Goal: Task Accomplishment & Management: Use online tool/utility

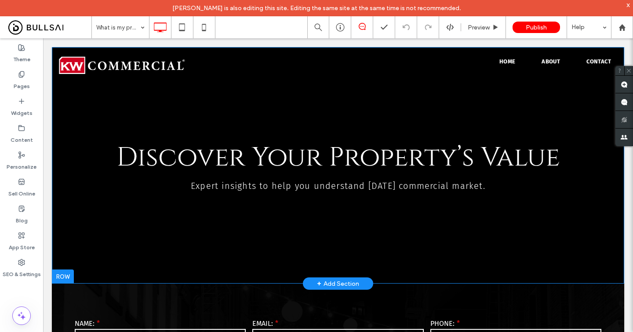
click at [73, 209] on div "Discover Your Property’s Value Expert insights to help you understand today’s c…" at bounding box center [338, 165] width 573 height 236
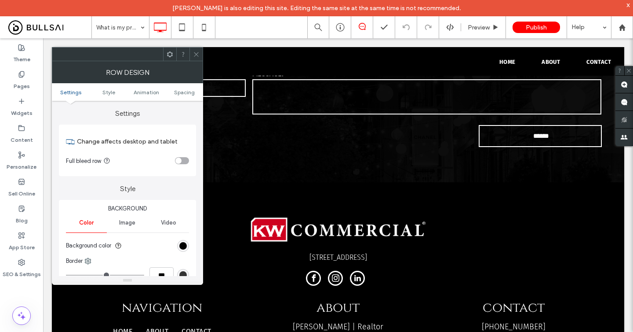
scroll to position [287, 0]
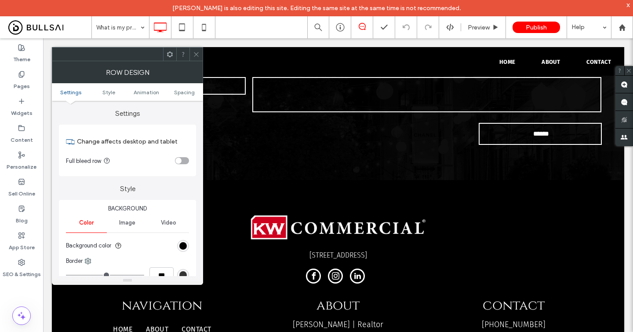
click at [197, 55] on use at bounding box center [196, 54] width 4 height 4
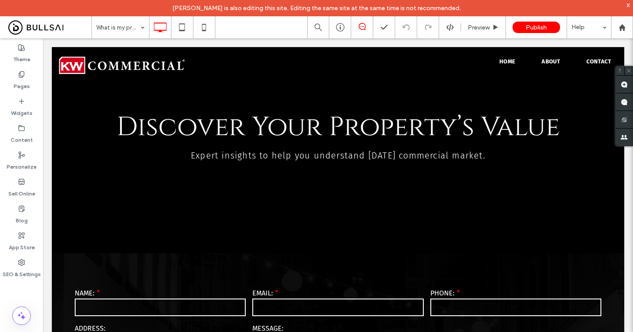
scroll to position [33, 0]
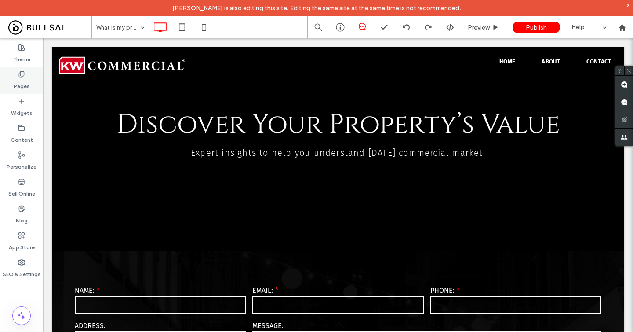
click at [32, 82] on div "Pages" at bounding box center [21, 80] width 43 height 27
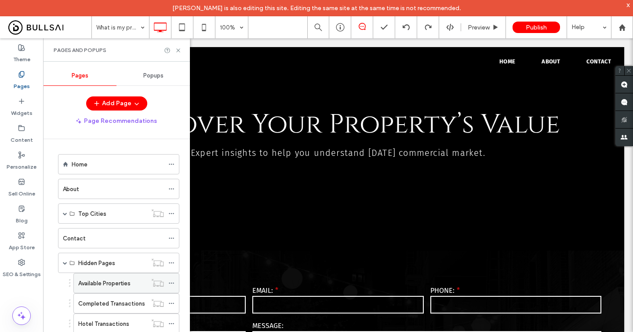
click at [99, 287] on label "Available Properties" at bounding box center [104, 282] width 52 height 15
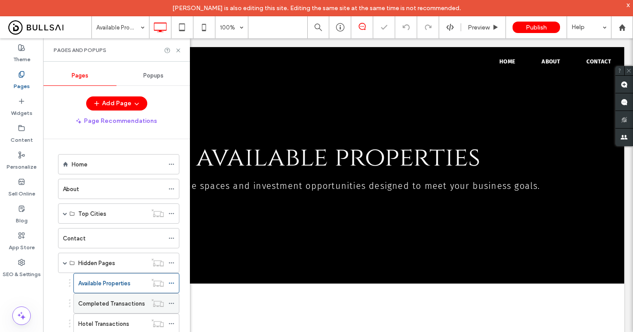
click at [101, 303] on label "Completed Transactions" at bounding box center [111, 303] width 67 height 15
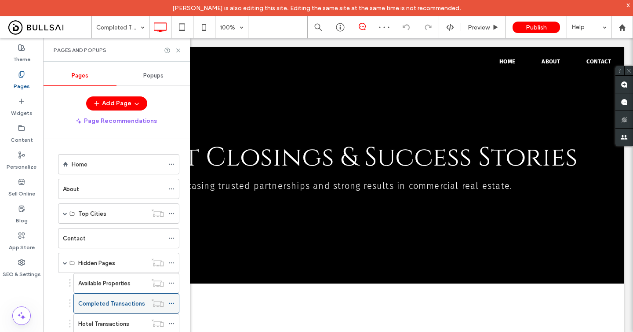
click at [101, 303] on label "Completed Transactions" at bounding box center [111, 303] width 67 height 15
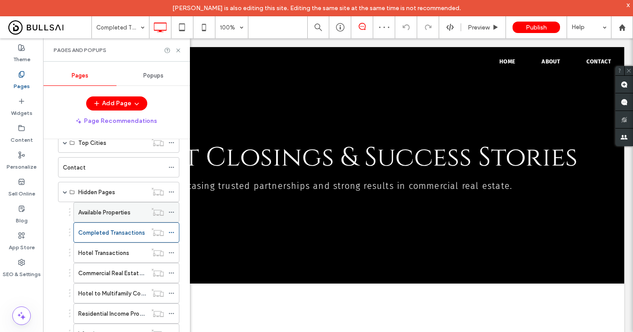
scroll to position [73, 0]
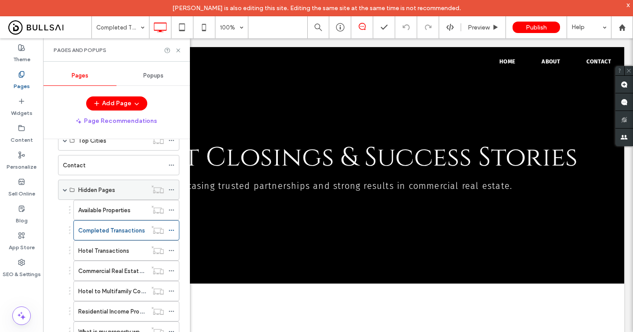
click at [174, 189] on icon at bounding box center [171, 189] width 6 height 6
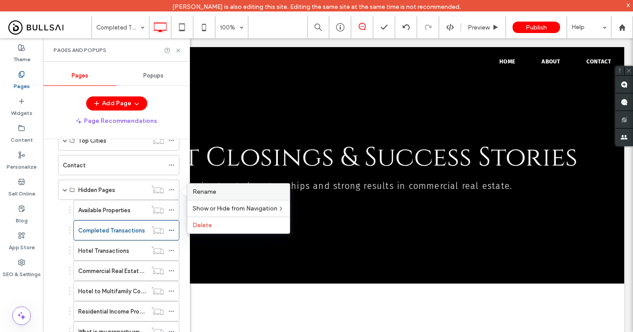
click at [200, 194] on span "Rename" at bounding box center [205, 191] width 24 height 7
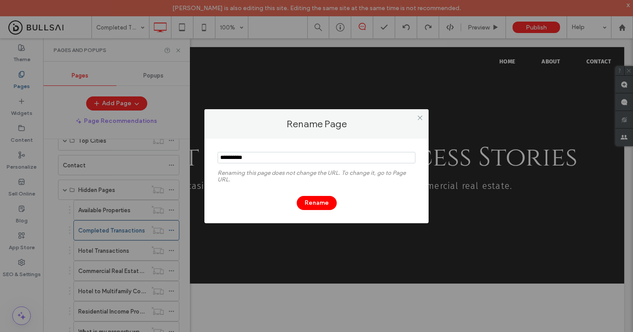
type input "**********"
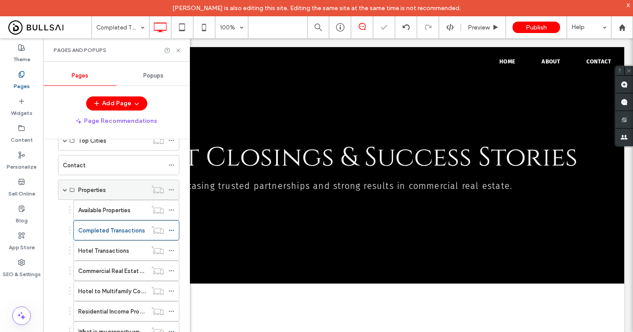
click at [171, 190] on icon at bounding box center [171, 189] width 6 height 6
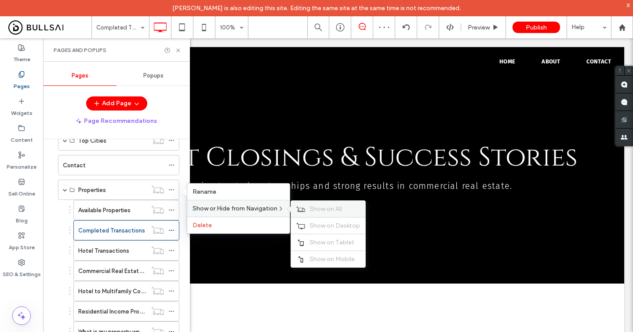
click at [315, 208] on span "Show on All" at bounding box center [326, 208] width 33 height 7
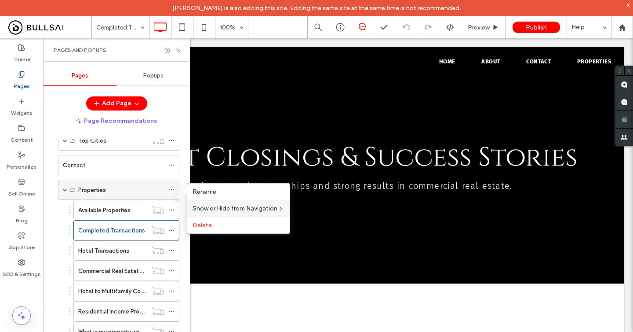
click at [69, 189] on div "Properties" at bounding box center [118, 189] width 121 height 20
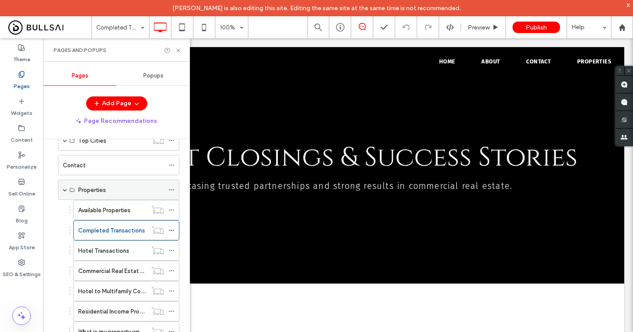
click at [65, 190] on span at bounding box center [65, 189] width 4 height 4
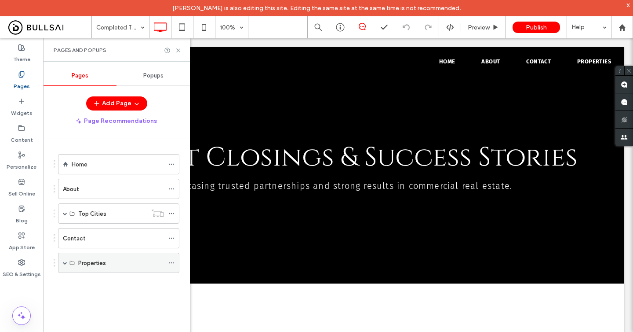
scroll to position [0, 0]
drag, startPoint x: 93, startPoint y: 261, endPoint x: 95, endPoint y: 230, distance: 31.7
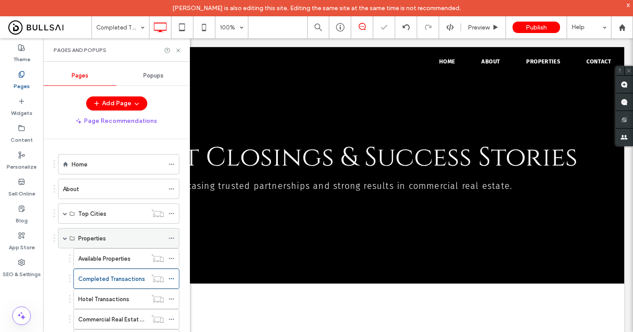
click at [63, 241] on span at bounding box center [65, 237] width 4 height 19
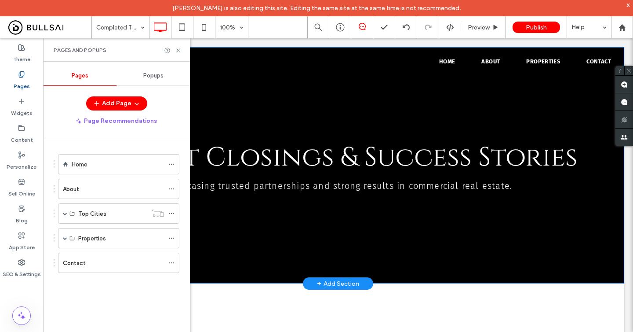
click at [252, 223] on div "Recent Closings & Success Stories Showcasing trusted partnerships and strong re…" at bounding box center [338, 165] width 573 height 236
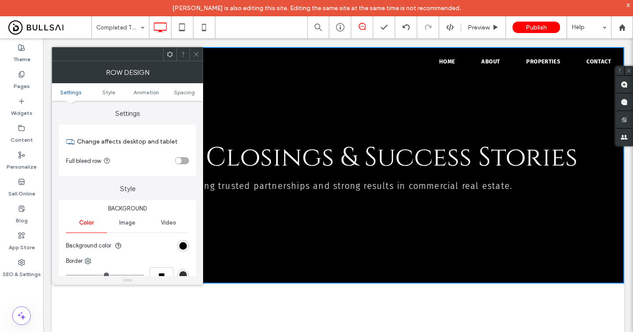
click at [195, 53] on icon at bounding box center [196, 54] width 7 height 7
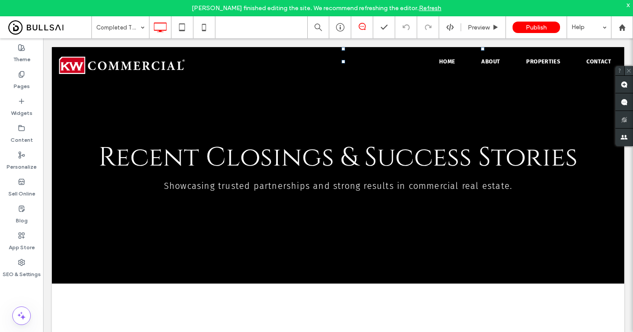
click at [628, 69] on use at bounding box center [629, 71] width 4 height 4
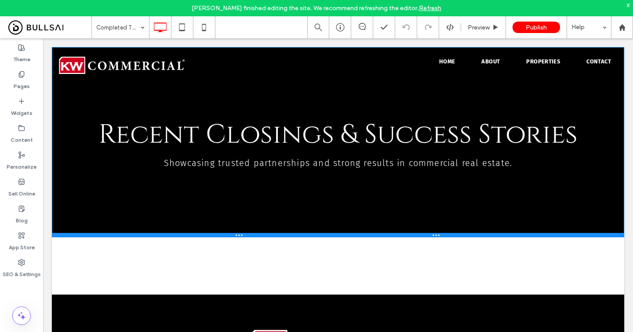
drag, startPoint x: 554, startPoint y: 281, endPoint x: 537, endPoint y: 234, distance: 49.4
click at [537, 234] on div at bounding box center [338, 235] width 573 height 4
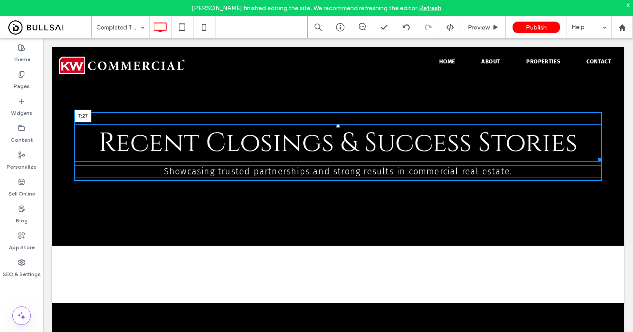
drag, startPoint x: 339, startPoint y: 117, endPoint x: 338, endPoint y: 126, distance: 8.4
click at [338, 126] on div at bounding box center [338, 126] width 4 height 4
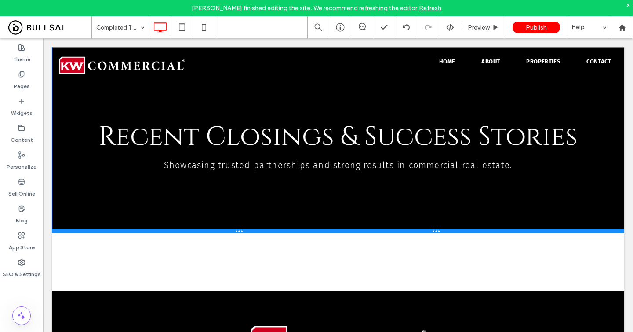
drag, startPoint x: 442, startPoint y: 243, endPoint x: 439, endPoint y: 231, distance: 12.2
click at [439, 231] on div at bounding box center [338, 231] width 573 height 4
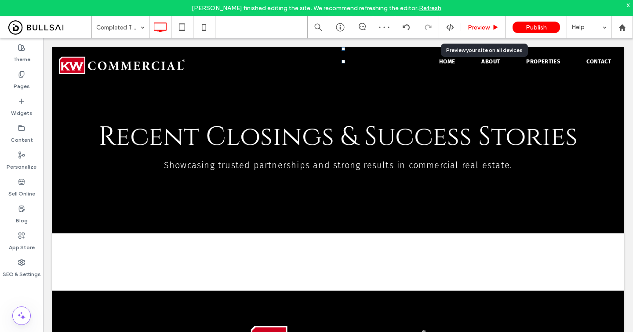
click at [473, 29] on span "Preview" at bounding box center [479, 27] width 22 height 7
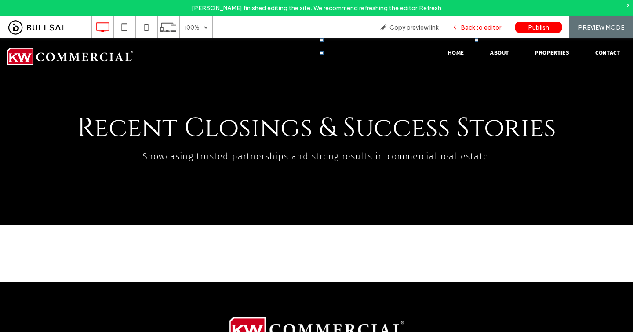
click at [476, 30] on span "Back to editor" at bounding box center [481, 27] width 40 height 7
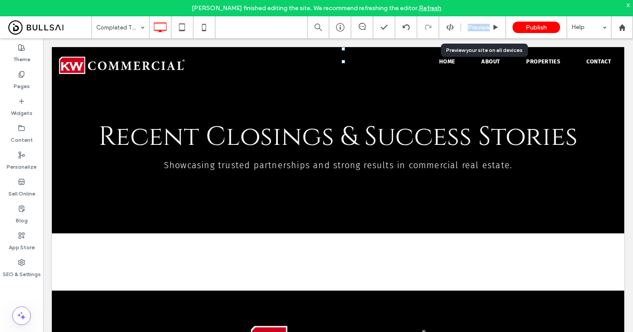
click at [476, 30] on span "Preview" at bounding box center [479, 27] width 22 height 7
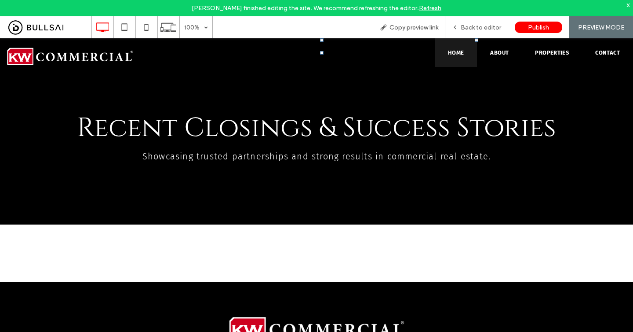
click at [451, 50] on span "Home" at bounding box center [456, 52] width 16 height 7
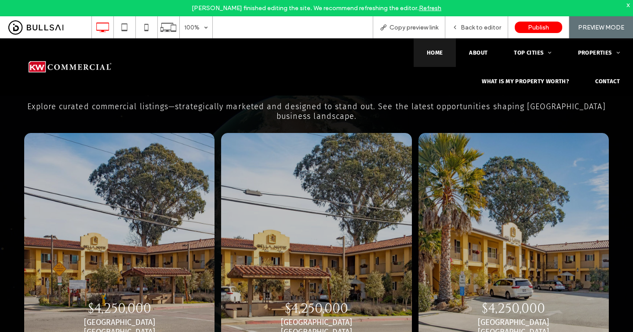
scroll to position [1797, 0]
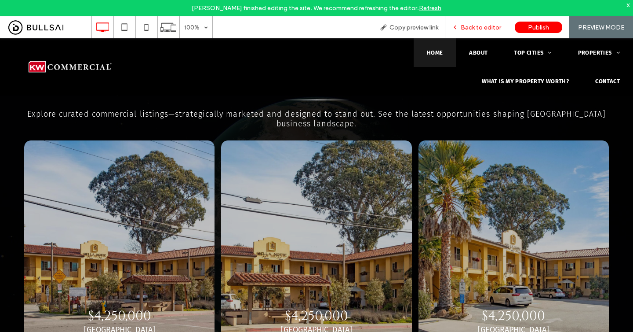
click at [489, 32] on div "Back to editor" at bounding box center [477, 27] width 63 height 22
click at [489, 22] on div "Back to editor" at bounding box center [477, 27] width 63 height 22
click at [484, 27] on span "Back to editor" at bounding box center [481, 27] width 40 height 7
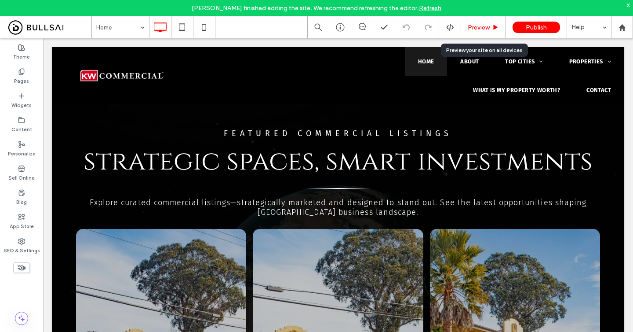
click at [483, 30] on span "Preview" at bounding box center [479, 27] width 22 height 7
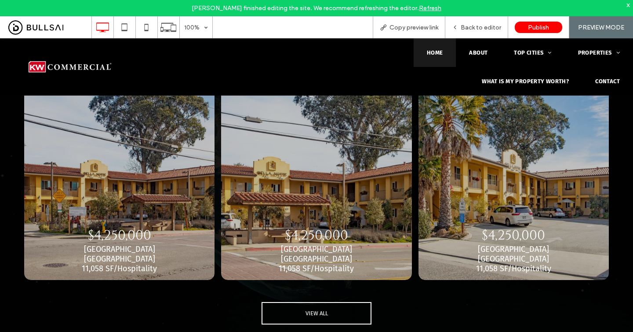
scroll to position [1881, 0]
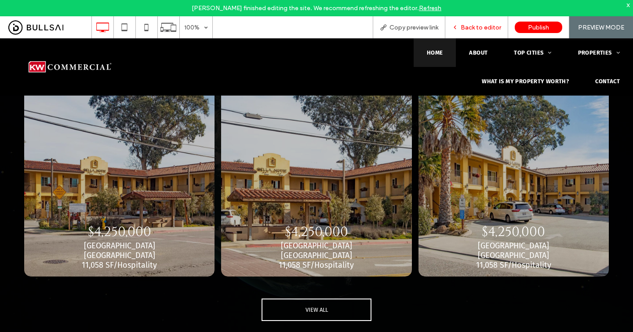
click at [484, 26] on span "Back to editor" at bounding box center [481, 27] width 40 height 7
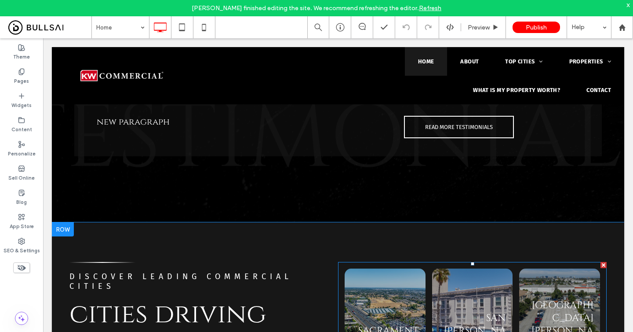
scroll to position [1329, 0]
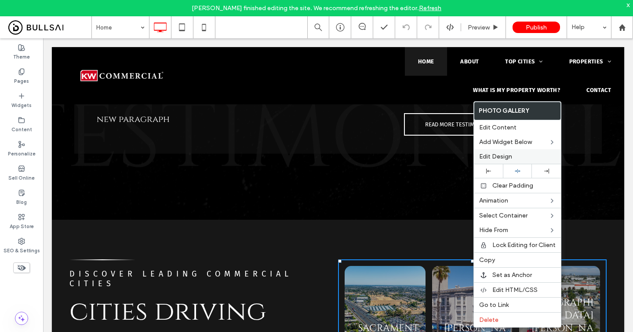
click at [489, 155] on span "Edit Design" at bounding box center [495, 156] width 33 height 7
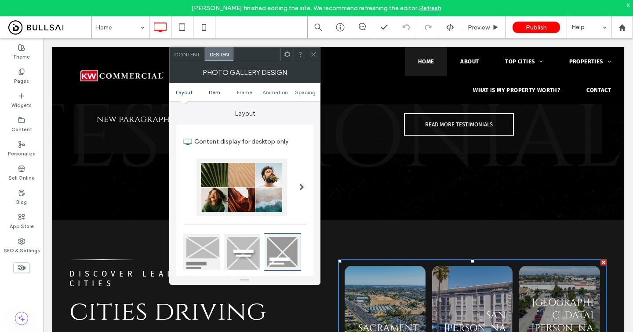
click at [214, 91] on span "Item" at bounding box center [214, 92] width 11 height 7
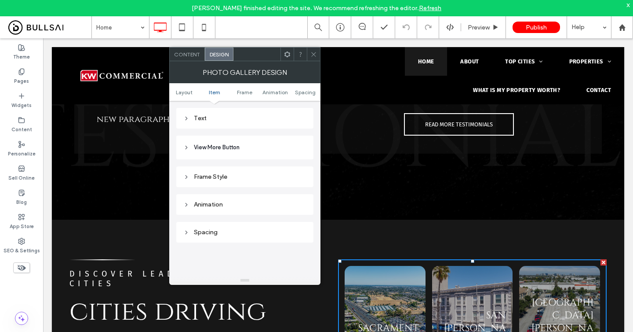
scroll to position [355, 0]
click at [265, 123] on div "Text" at bounding box center [244, 119] width 123 height 7
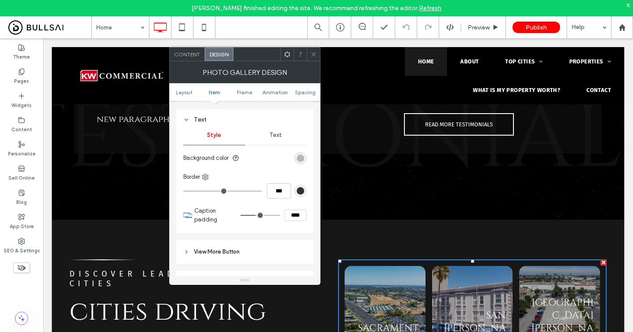
click at [279, 139] on span "Text" at bounding box center [276, 135] width 12 height 7
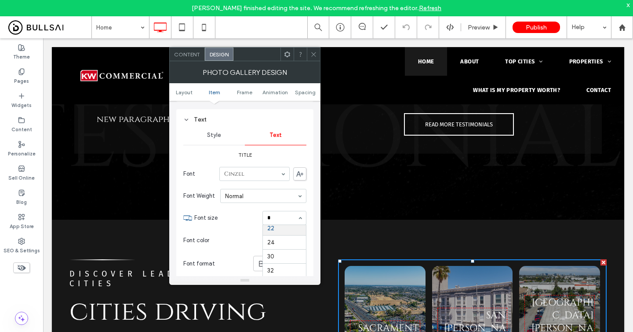
scroll to position [0, 0]
type input "**"
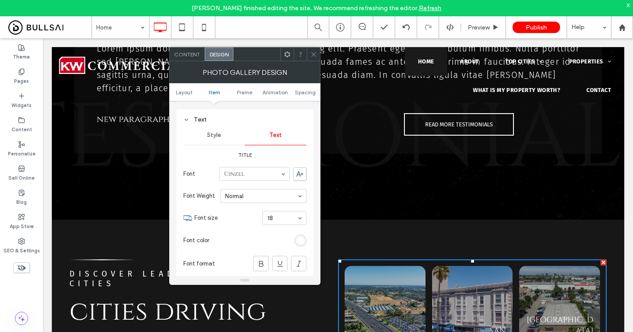
click at [314, 55] on use at bounding box center [313, 54] width 4 height 4
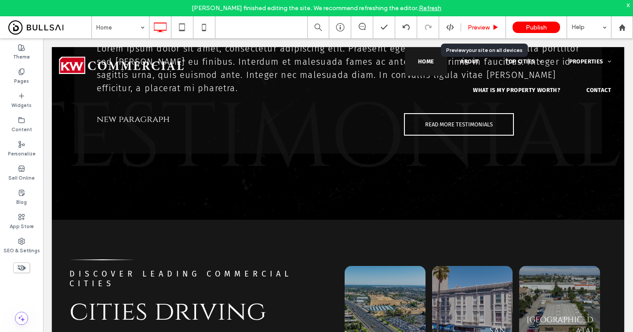
click at [478, 23] on div "Preview" at bounding box center [483, 27] width 45 height 22
click at [479, 25] on span "Preview" at bounding box center [479, 27] width 22 height 7
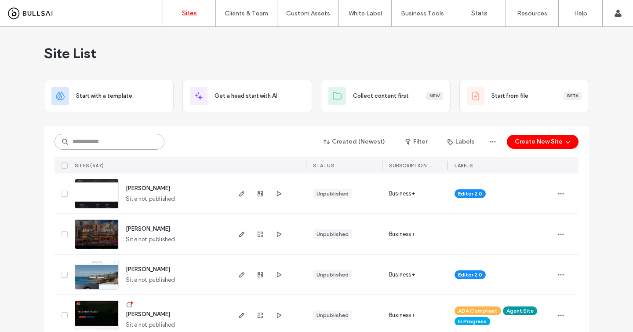
click at [128, 144] on input at bounding box center [110, 142] width 110 height 16
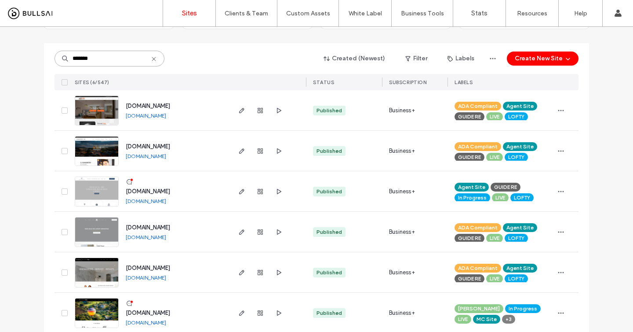
scroll to position [95, 0]
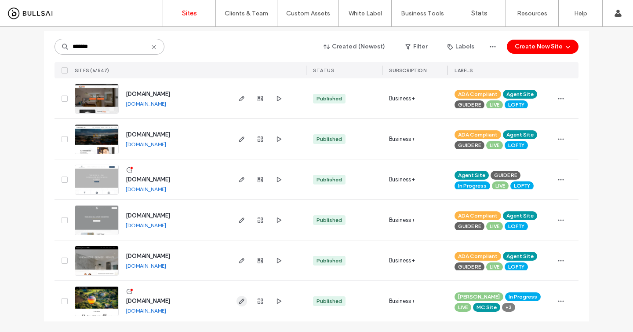
type input "*******"
click at [239, 301] on use "button" at bounding box center [241, 300] width 5 height 5
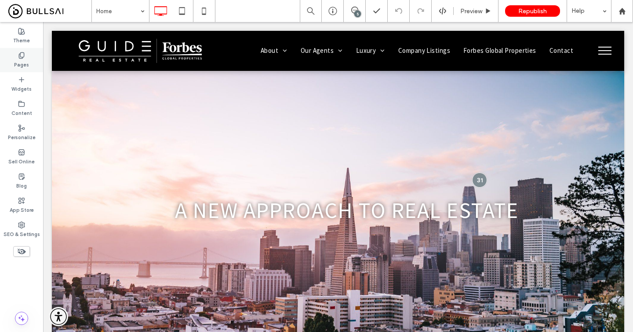
click at [26, 59] on label "Pages" at bounding box center [21, 64] width 15 height 10
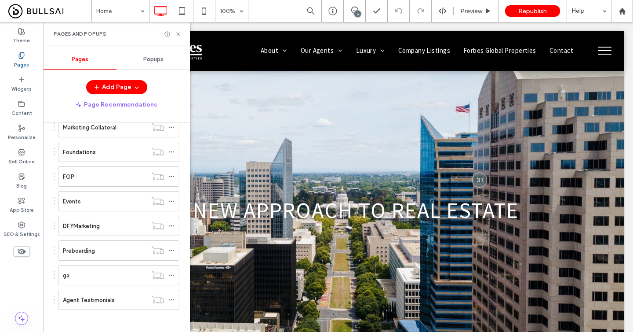
scroll to position [447, 0]
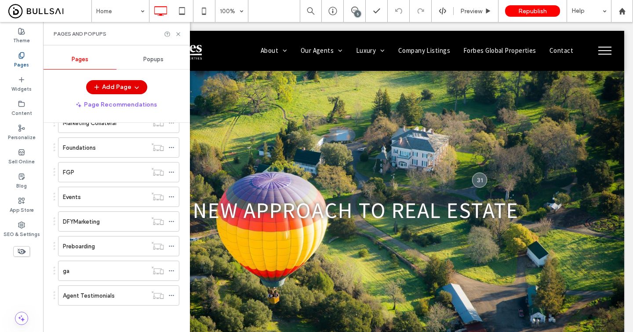
click at [116, 87] on button "Add Page" at bounding box center [116, 87] width 61 height 14
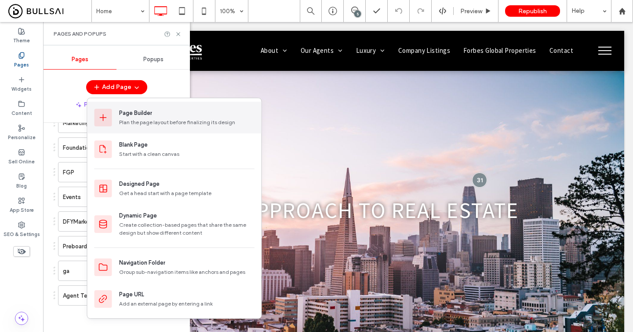
click at [138, 119] on div "Plan the page layout before finalizing its design" at bounding box center [186, 122] width 135 height 8
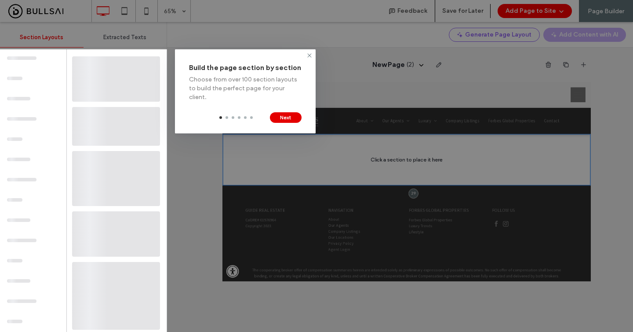
click at [287, 112] on button "Next" at bounding box center [286, 117] width 32 height 11
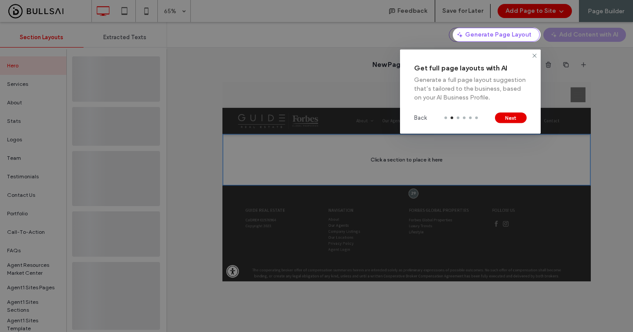
click at [512, 116] on button "Next" at bounding box center [511, 118] width 32 height 11
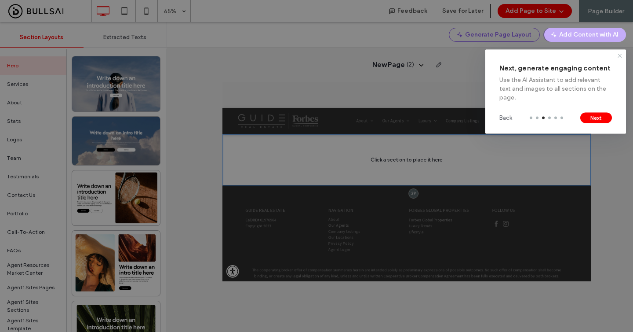
click at [621, 57] on icon at bounding box center [620, 55] width 7 height 7
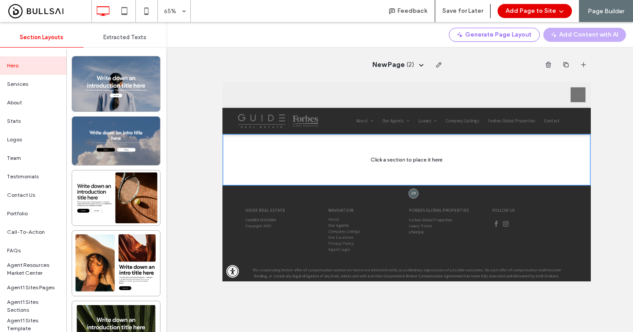
click at [533, 14] on button "Add Page to Site" at bounding box center [535, 11] width 74 height 14
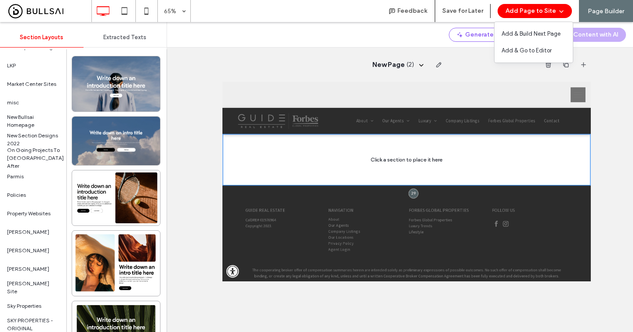
scroll to position [821, 0]
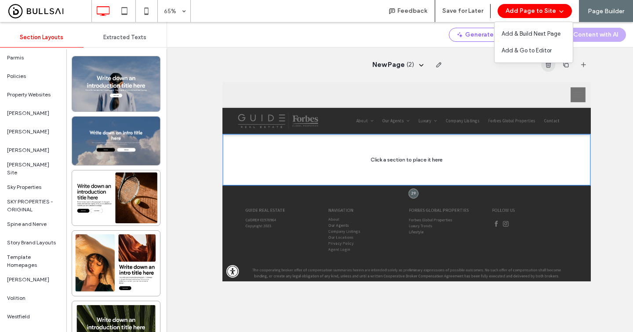
click at [548, 63] on icon "button" at bounding box center [548, 64] width 7 height 7
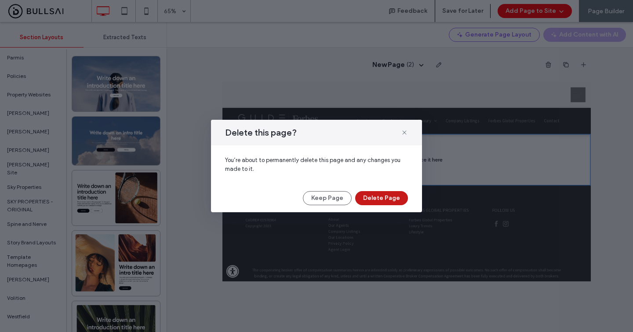
click at [391, 193] on button "Delete Page" at bounding box center [381, 198] width 53 height 14
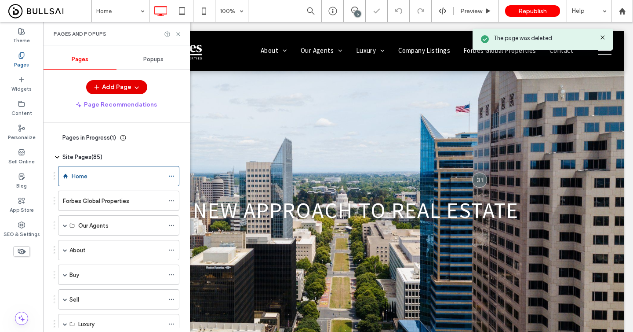
click at [143, 89] on button "Add Page" at bounding box center [116, 87] width 61 height 14
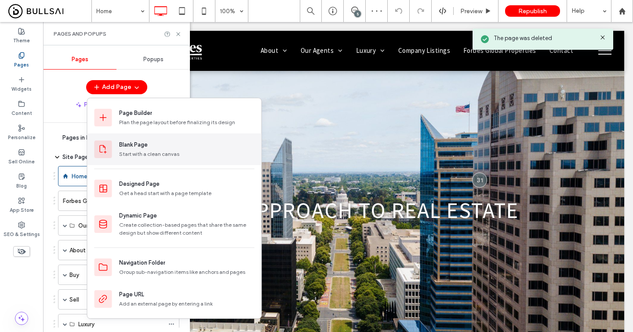
click at [123, 143] on div "Blank Page" at bounding box center [133, 144] width 29 height 9
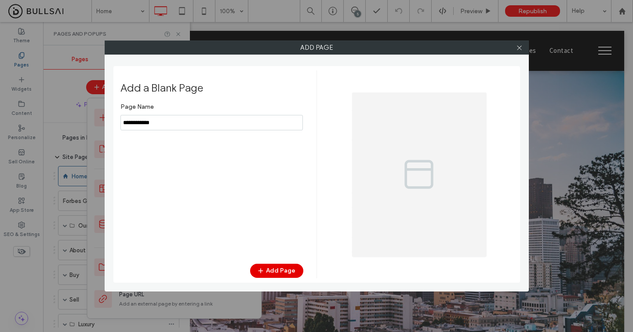
type input "**********"
click at [269, 264] on button "Add Page" at bounding box center [276, 270] width 53 height 14
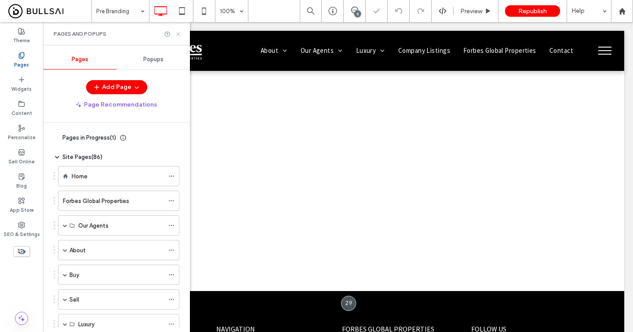
click at [180, 34] on icon at bounding box center [178, 34] width 7 height 7
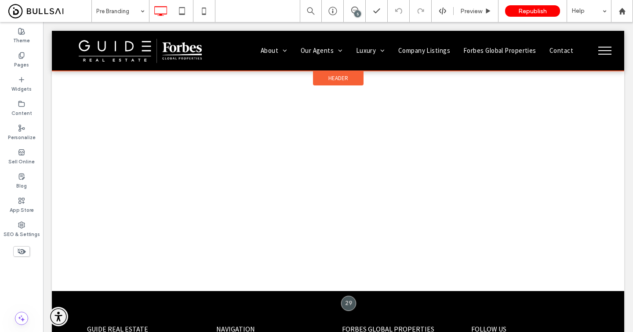
click at [339, 78] on span "Header" at bounding box center [339, 77] width 20 height 7
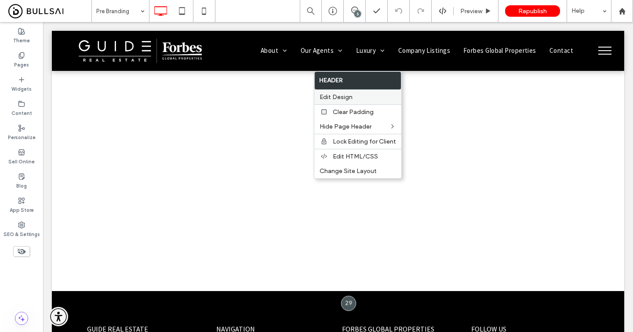
click at [340, 97] on span "Edit Design" at bounding box center [336, 96] width 33 height 7
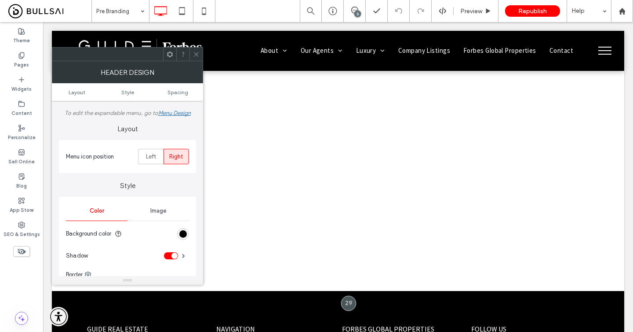
click at [197, 53] on icon at bounding box center [196, 54] width 7 height 7
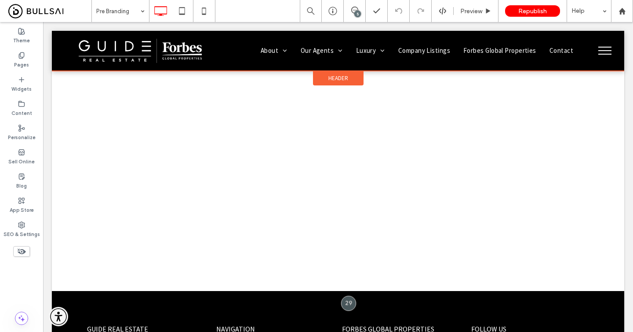
click at [340, 77] on span "Header" at bounding box center [339, 77] width 20 height 7
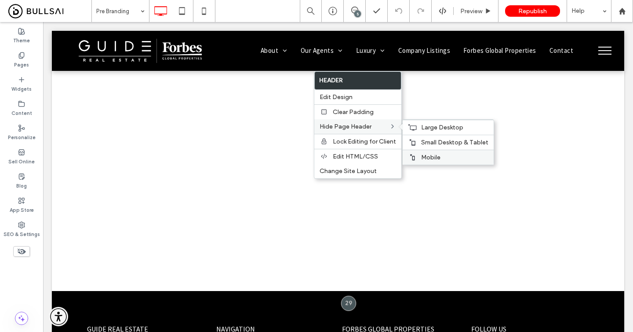
click at [424, 154] on span "Mobile" at bounding box center [430, 157] width 19 height 7
click at [420, 143] on div "Small Desktop & Tablet" at bounding box center [448, 142] width 91 height 15
click at [427, 128] on span "Large Desktop" at bounding box center [442, 127] width 42 height 7
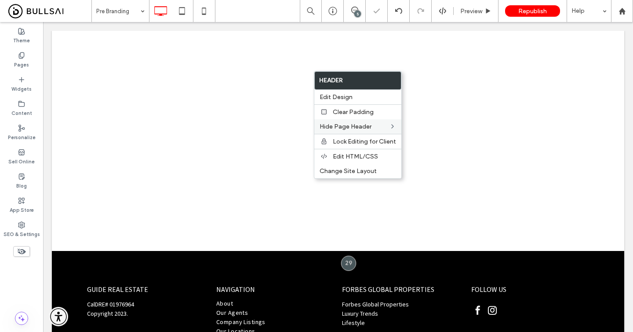
click at [427, 129] on div "Click To Paste" at bounding box center [338, 141] width 528 height 44
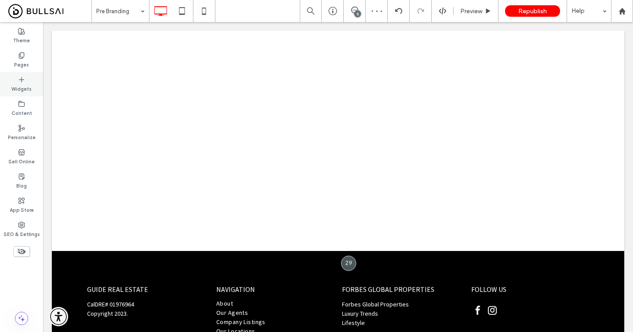
click at [21, 83] on icon at bounding box center [21, 79] width 7 height 7
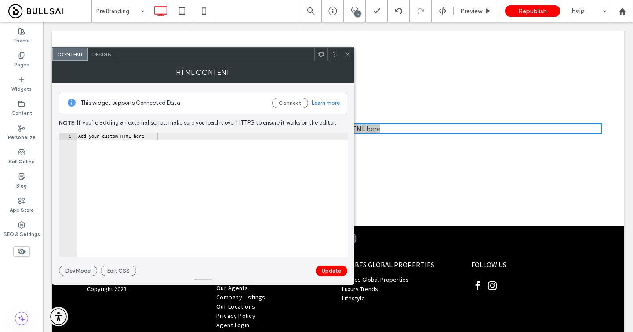
type textarea "**********"
click at [152, 154] on div "Add your custom HTML here" at bounding box center [212, 201] width 271 height 138
paste textarea "Cursor at row 1"
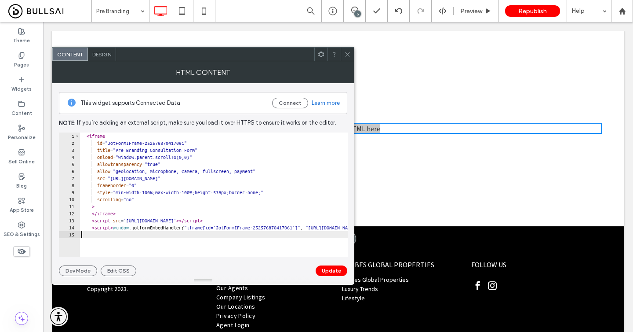
type textarea "**********"
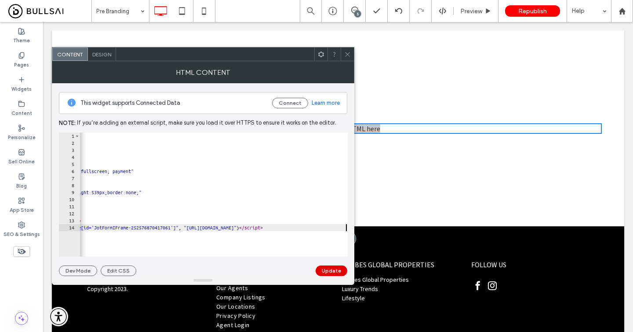
click at [319, 269] on button "Update" at bounding box center [332, 270] width 32 height 11
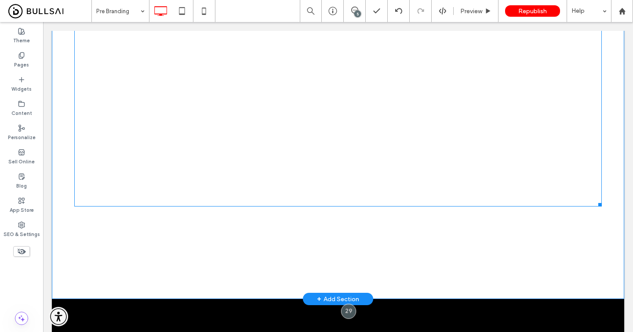
scroll to position [204, 0]
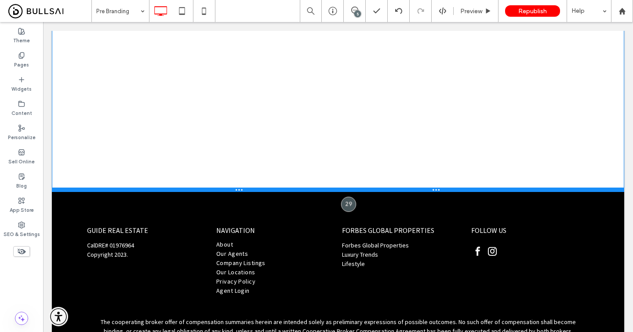
drag, startPoint x: 501, startPoint y: 291, endPoint x: 581, endPoint y: 212, distance: 112.0
click at [538, 190] on div at bounding box center [338, 189] width 573 height 4
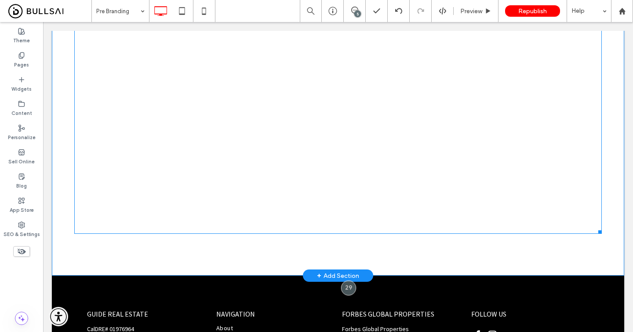
scroll to position [121, 0]
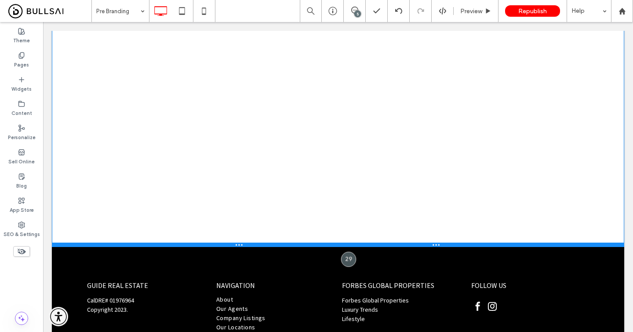
drag, startPoint x: 380, startPoint y: 273, endPoint x: 396, endPoint y: 242, distance: 34.4
click at [396, 242] on div at bounding box center [338, 244] width 573 height 4
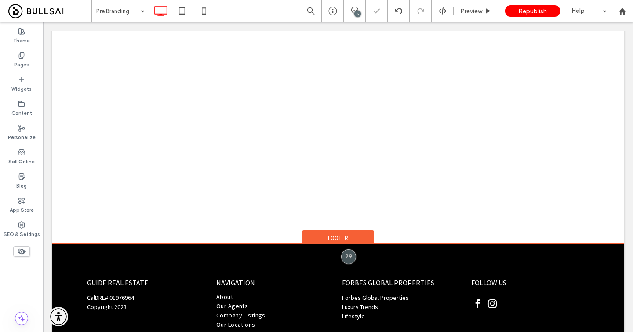
click at [358, 238] on div "Footer" at bounding box center [338, 236] width 72 height 13
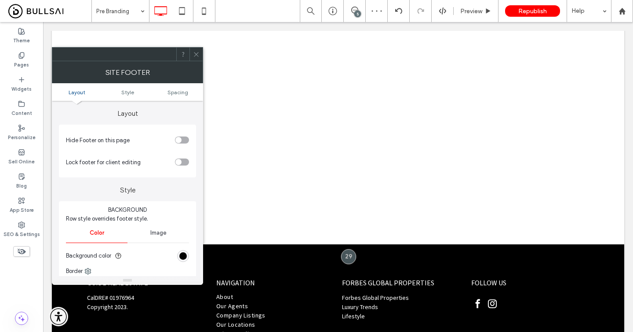
click at [181, 137] on div "toggle" at bounding box center [182, 139] width 14 height 7
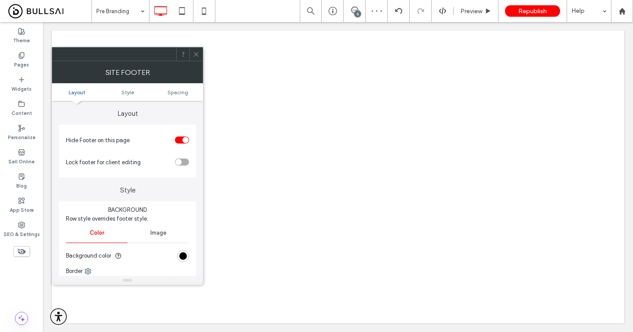
click at [197, 53] on use at bounding box center [196, 54] width 4 height 4
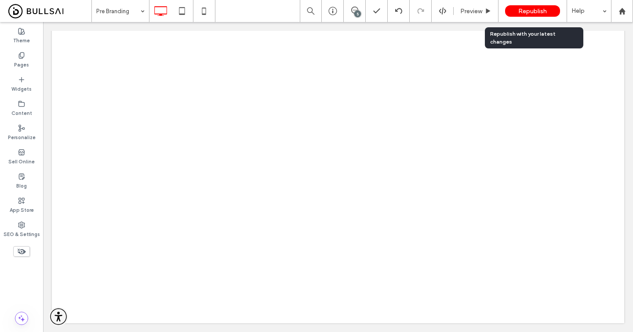
click at [533, 11] on span "Republish" at bounding box center [533, 10] width 29 height 7
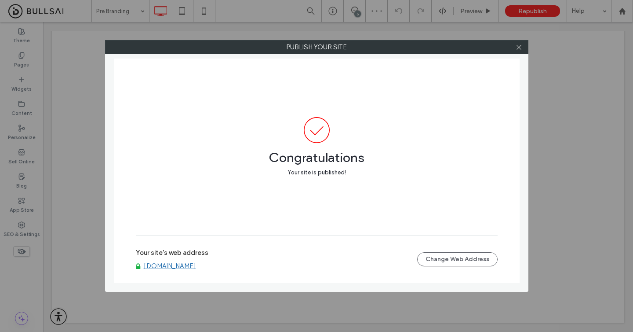
click at [179, 267] on link "[DOMAIN_NAME]" at bounding box center [170, 266] width 52 height 8
click at [520, 49] on icon at bounding box center [519, 47] width 7 height 7
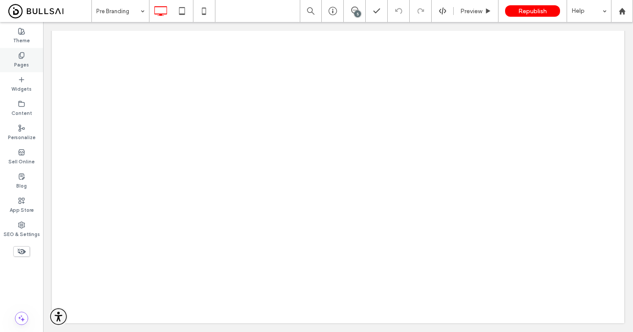
click at [22, 61] on label "Pages" at bounding box center [21, 64] width 15 height 10
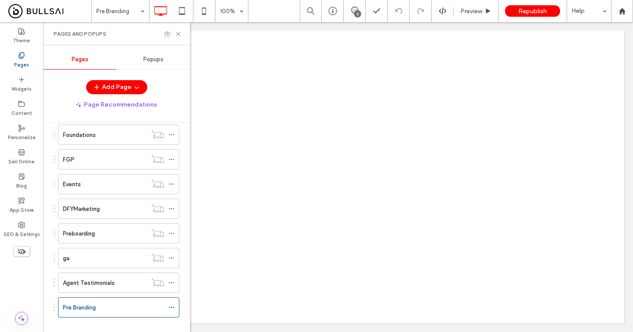
scroll to position [472, 0]
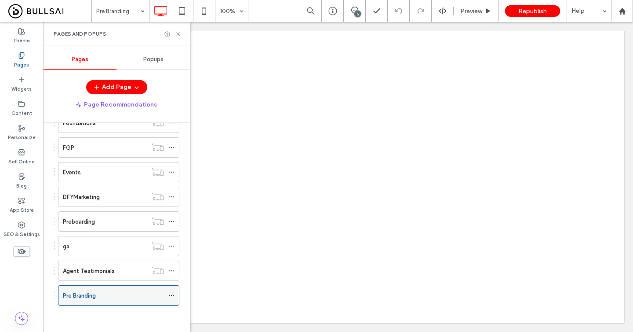
click at [175, 297] on div at bounding box center [173, 295] width 11 height 13
click at [171, 296] on icon at bounding box center [171, 295] width 6 height 6
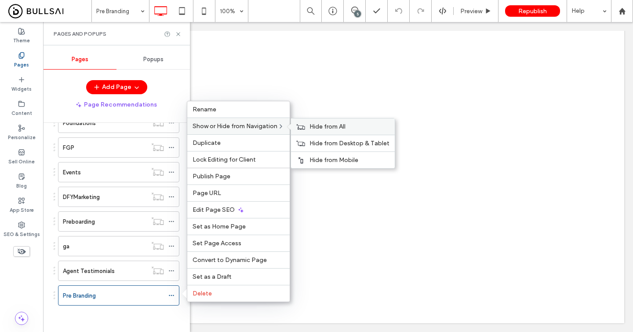
click at [305, 126] on use at bounding box center [301, 126] width 8 height 5
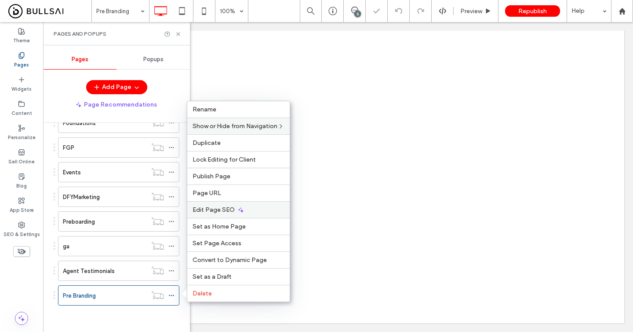
click at [221, 208] on span "Edit Page SEO" at bounding box center [214, 209] width 42 height 7
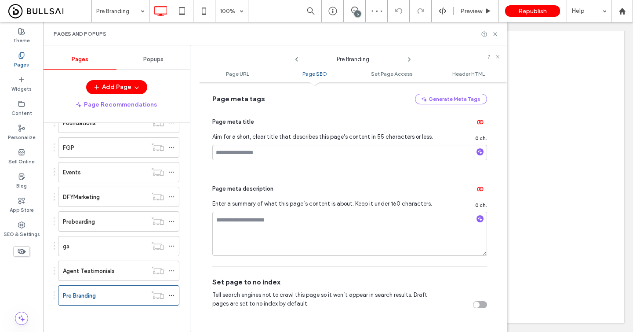
scroll to position [211, 0]
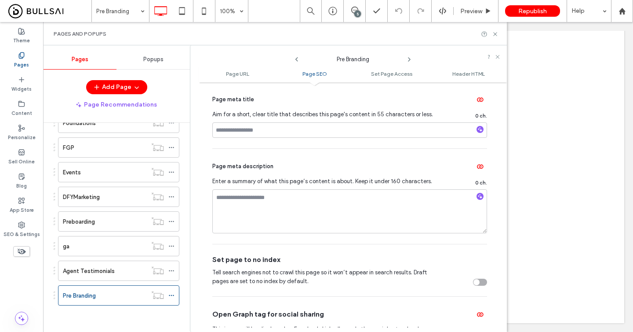
click at [479, 283] on div "toggle" at bounding box center [480, 281] width 14 height 7
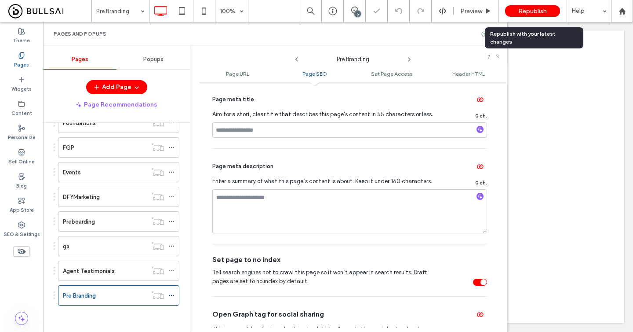
click at [525, 9] on span "Republish" at bounding box center [533, 10] width 29 height 7
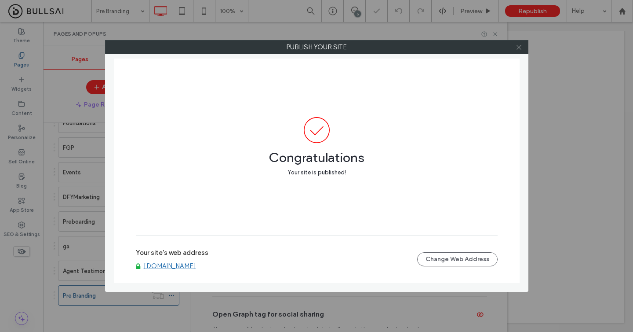
click at [518, 48] on use at bounding box center [519, 47] width 4 height 4
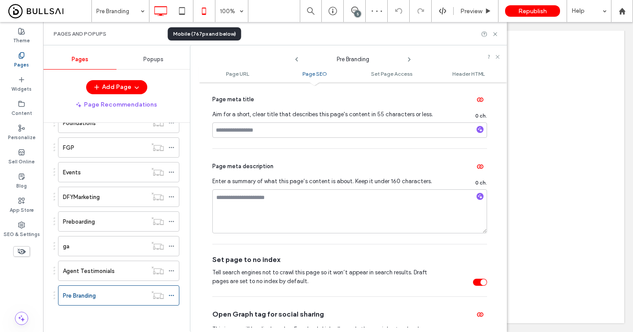
click at [206, 10] on use at bounding box center [204, 10] width 4 height 7
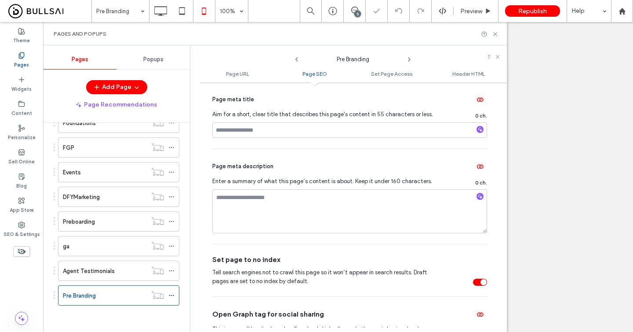
scroll to position [0, 0]
click at [233, 131] on input at bounding box center [349, 129] width 275 height 15
type input "*"
type input "**********"
click at [257, 172] on div "Page meta description" at bounding box center [349, 166] width 275 height 14
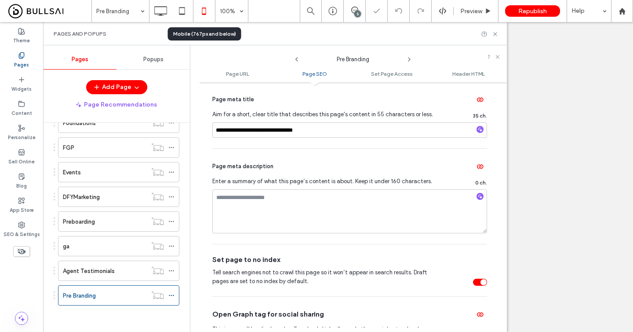
click at [201, 15] on icon at bounding box center [204, 11] width 18 height 18
click at [495, 33] on icon at bounding box center [495, 34] width 7 height 7
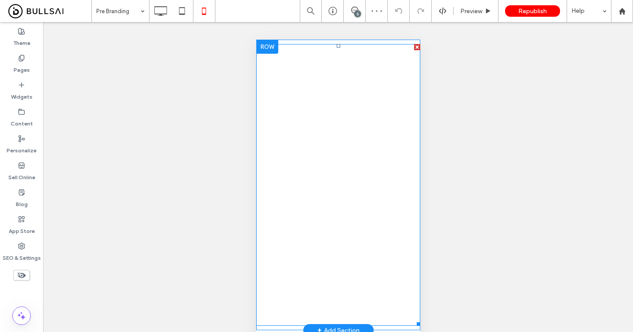
scroll to position [32, 0]
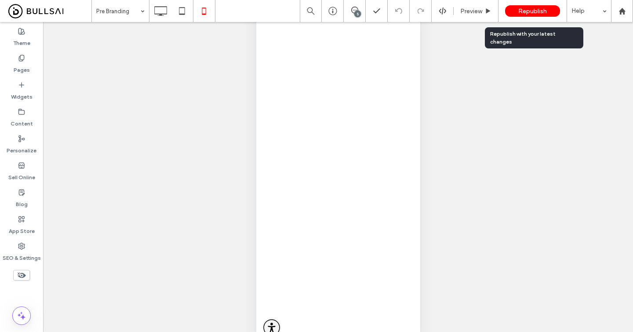
click at [529, 11] on span "Republish" at bounding box center [533, 10] width 29 height 7
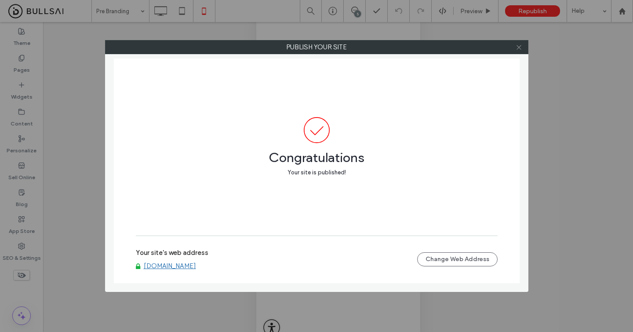
click at [517, 45] on use at bounding box center [519, 47] width 4 height 4
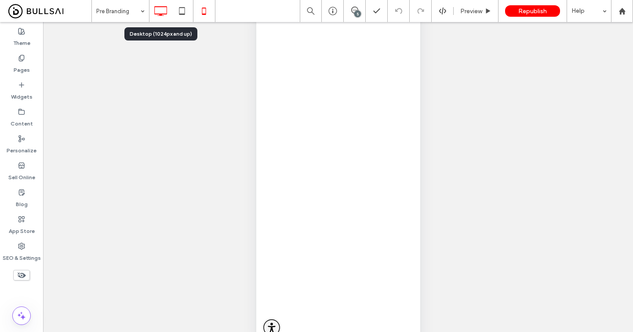
click at [161, 10] on icon at bounding box center [161, 11] width 18 height 18
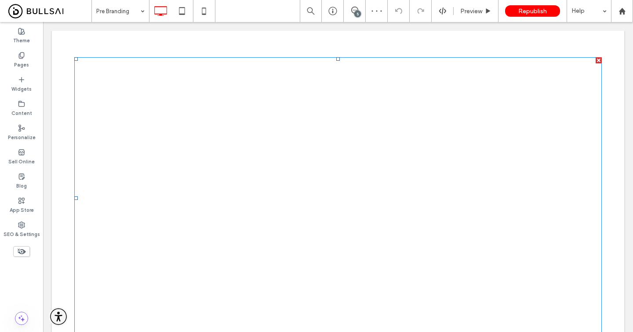
scroll to position [0, 0]
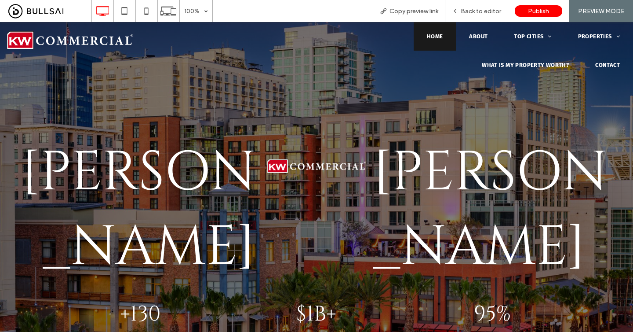
scroll to position [5, 0]
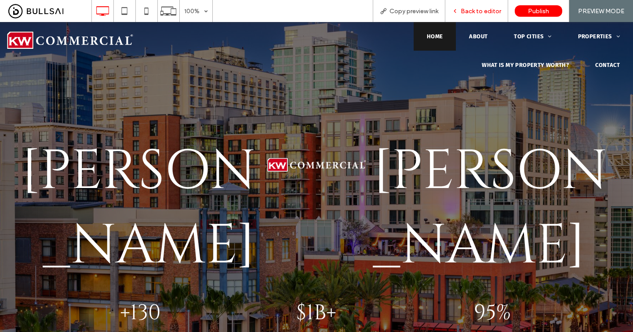
click at [490, 10] on span "Back to editor" at bounding box center [481, 10] width 40 height 7
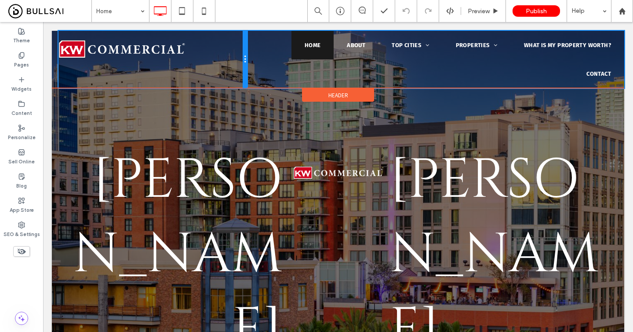
drag, startPoint x: 341, startPoint y: 56, endPoint x: 255, endPoint y: 52, distance: 85.8
click at [255, 52] on div "Click To Paste Home About Top Cities Sacramento San Fransisco San Jose Salinas …" at bounding box center [342, 59] width 566 height 57
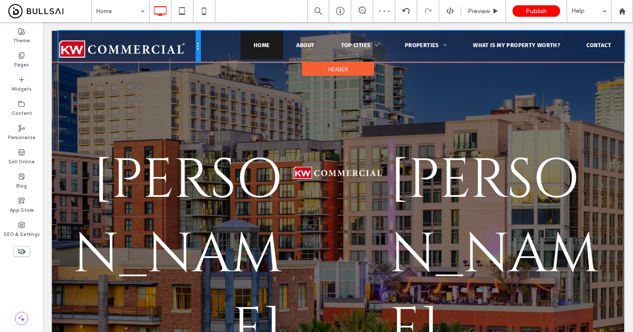
drag, startPoint x: 246, startPoint y: 52, endPoint x: 212, endPoint y: 50, distance: 33.9
click at [212, 50] on div "Click To Paste Home About Top Cities Sacramento San Fransisco San Jose Salinas …" at bounding box center [342, 46] width 566 height 31
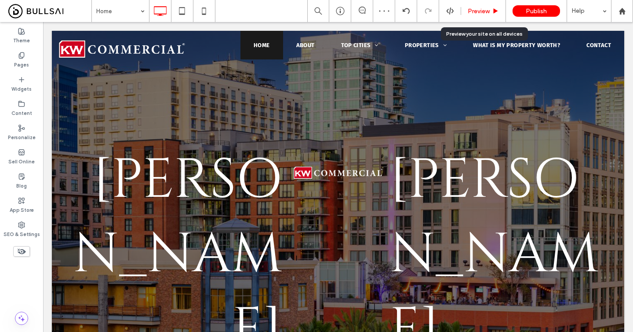
click at [487, 15] on span "Preview" at bounding box center [479, 10] width 22 height 7
